Goal: Information Seeking & Learning: Learn about a topic

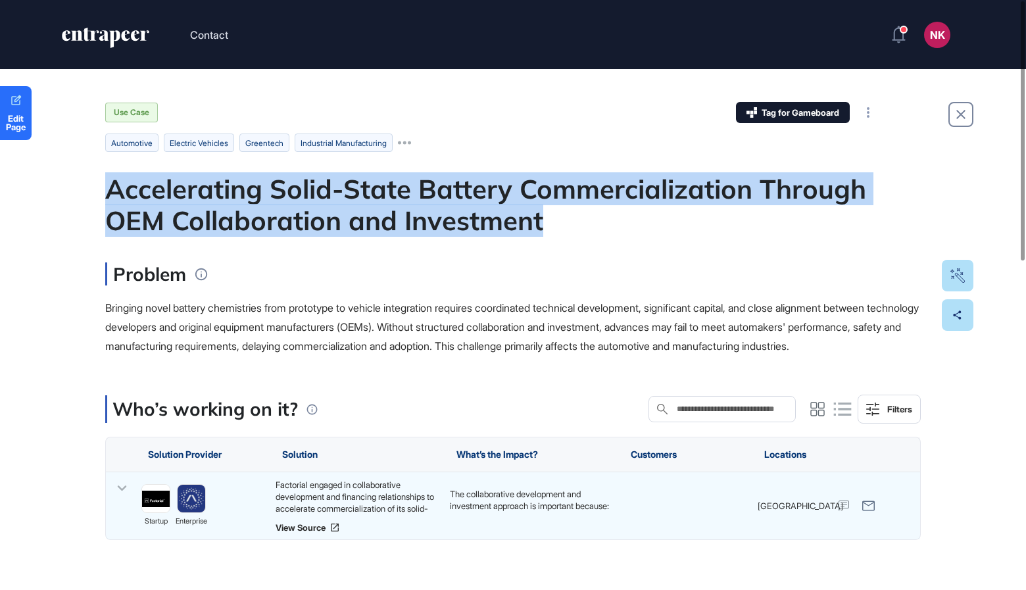
drag, startPoint x: 549, startPoint y: 220, endPoint x: 105, endPoint y: 195, distance: 444.7
copy div "Accelerating Solid-State Battery Commercialization Through OEM Collaboration an…"
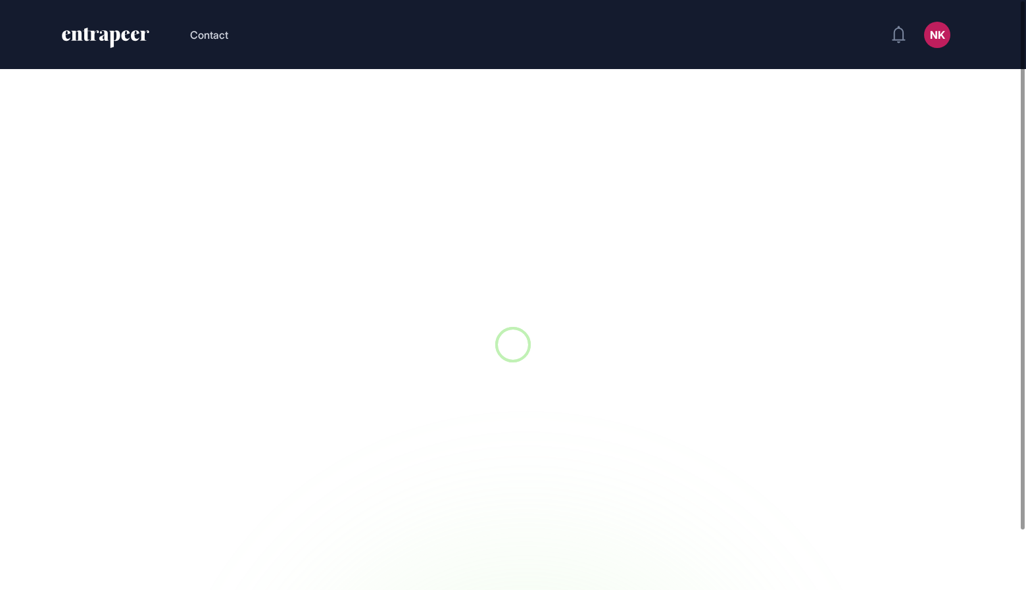
scroll to position [1, 1]
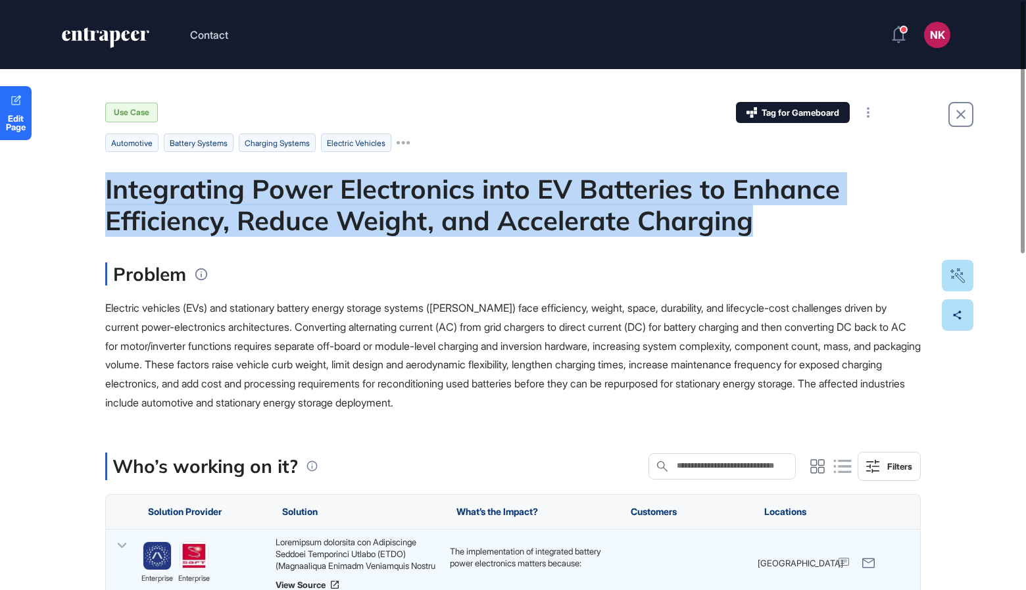
drag, startPoint x: 105, startPoint y: 190, endPoint x: 760, endPoint y: 222, distance: 655.2
click at [760, 222] on div "Integrating Power Electronics into EV Batteries to Enhance Efficiency, Reduce W…" at bounding box center [513, 204] width 816 height 63
copy div "Integrating Power Electronics into EV Batteries to Enhance Efficiency, Reduce W…"
